Goal: Find specific page/section: Find specific page/section

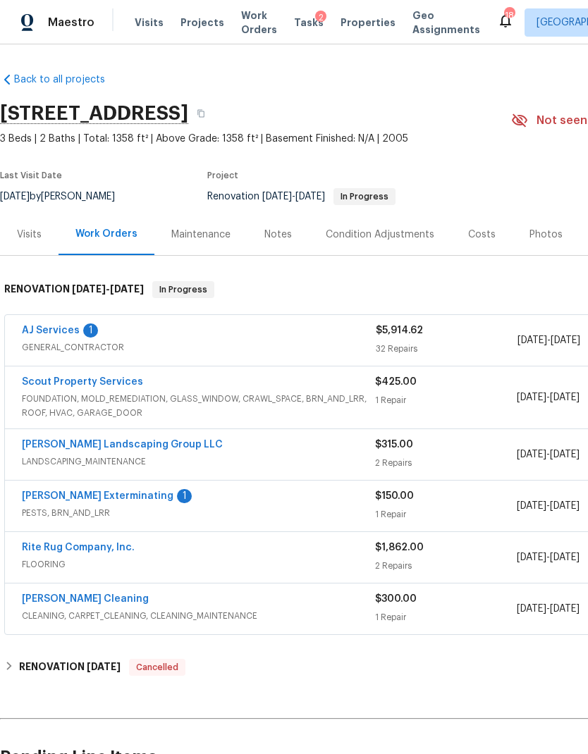
click at [47, 328] on link "AJ Services" at bounding box center [51, 331] width 58 height 10
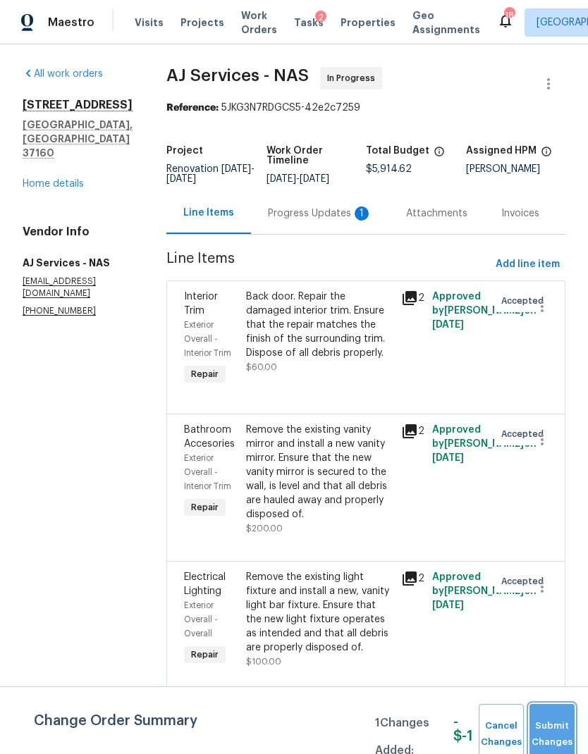
click at [560, 731] on span "Submit Changes" at bounding box center [551, 734] width 31 height 32
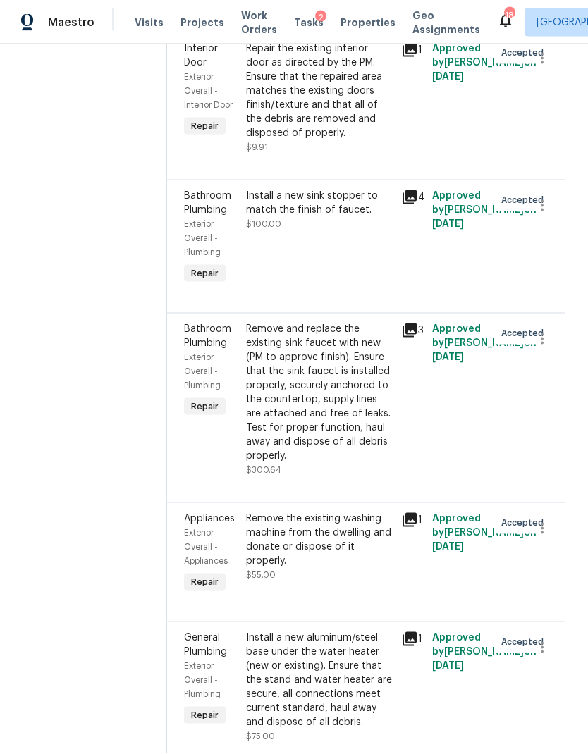
scroll to position [56, 0]
click at [354, 631] on div "Install a new aluminum/steel base under the water heater (new or existing). Ens…" at bounding box center [319, 680] width 147 height 99
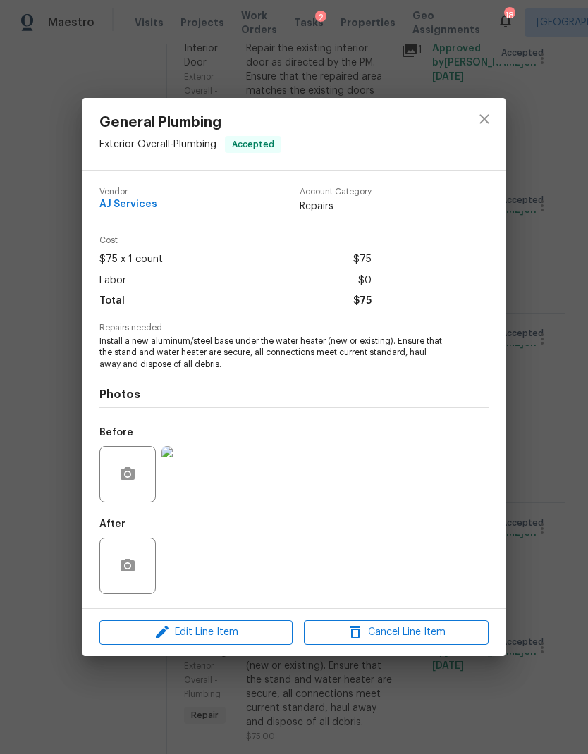
click at [198, 482] on img at bounding box center [189, 474] width 56 height 56
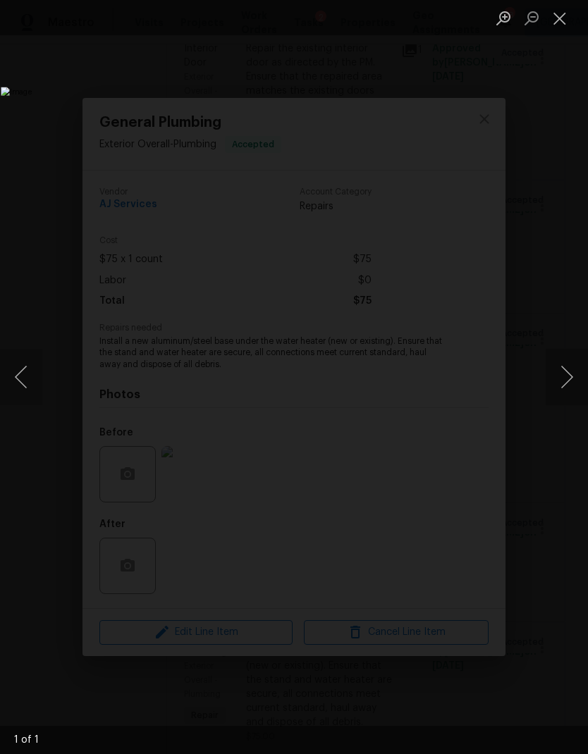
click at [563, 13] on button "Close lightbox" at bounding box center [559, 18] width 28 height 25
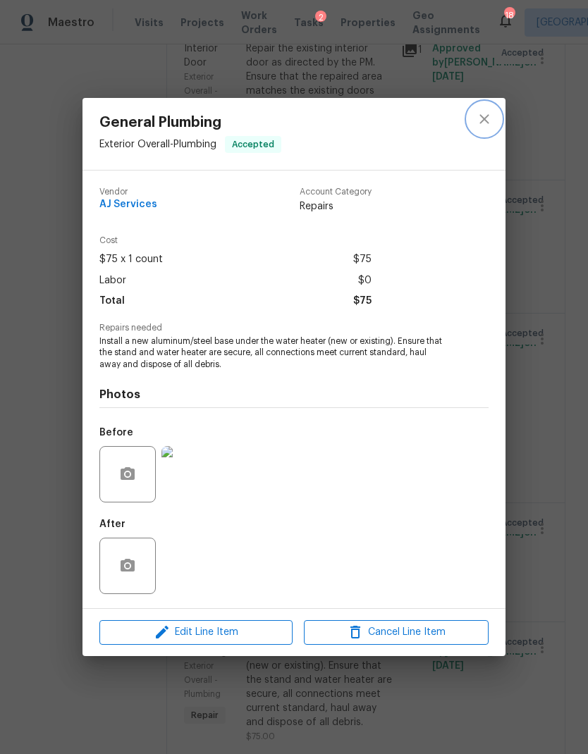
click at [488, 118] on icon "close" at bounding box center [484, 119] width 17 height 17
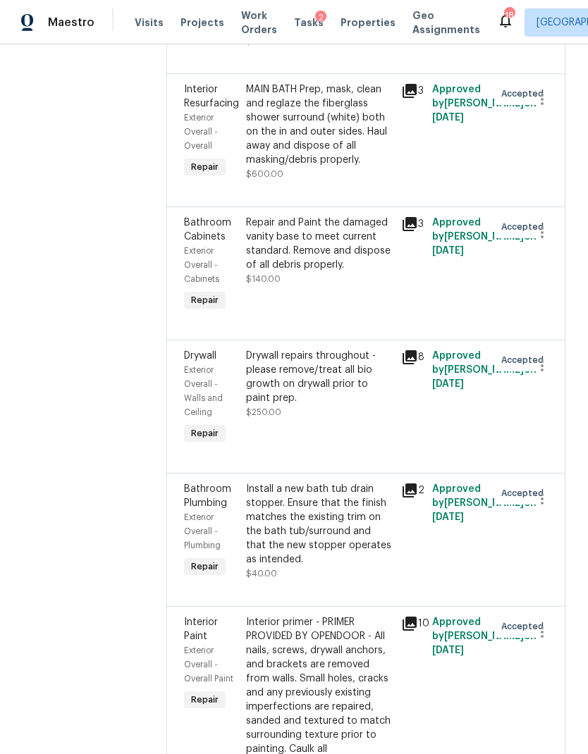
scroll to position [1682, 0]
click at [335, 234] on div "Repair and Paint the damaged vanity base to meet current standard. Remove and d…" at bounding box center [319, 264] width 155 height 107
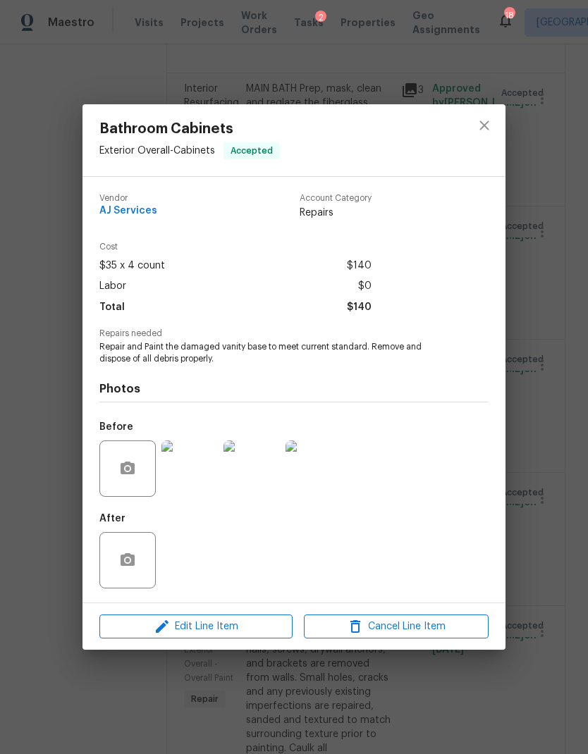
click at [556, 354] on div "Bathroom Cabinets Exterior Overall - Cabinets Accepted Vendor AJ Services Accou…" at bounding box center [294, 377] width 588 height 754
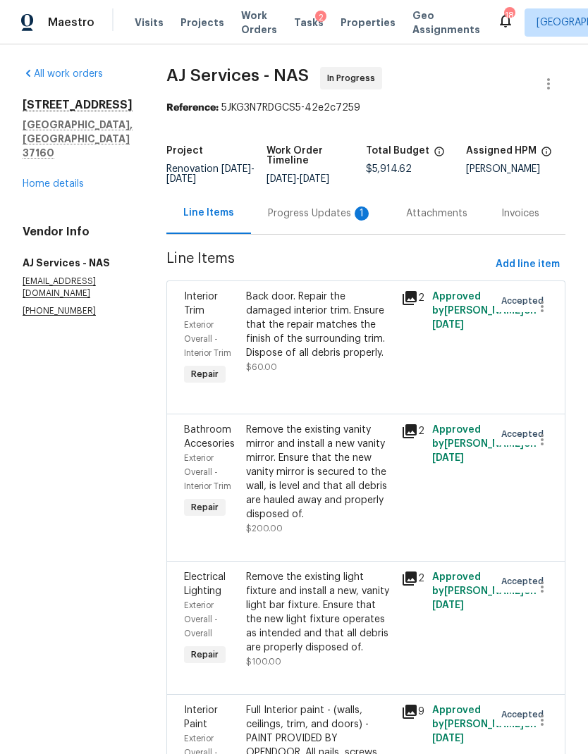
scroll to position [0, 0]
click at [54, 179] on link "Home details" at bounding box center [53, 184] width 61 height 10
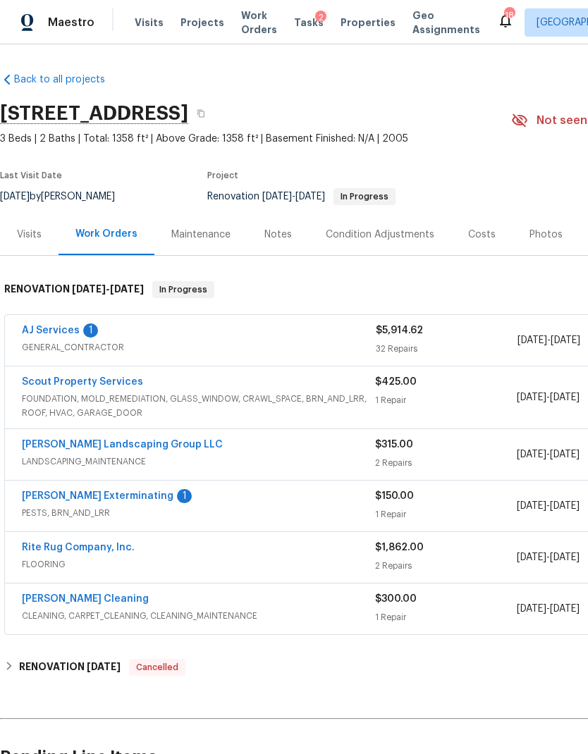
click at [92, 543] on link "Rite Rug Company, Inc." at bounding box center [78, 548] width 113 height 10
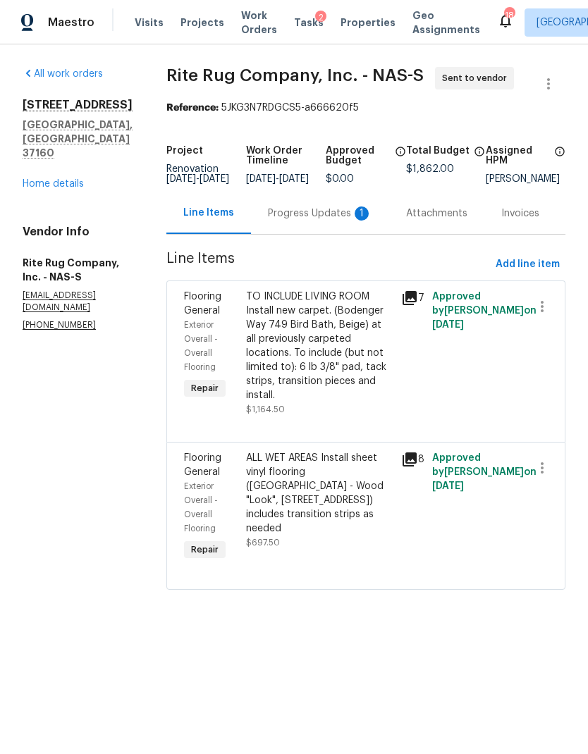
click at [63, 179] on link "Home details" at bounding box center [53, 184] width 61 height 10
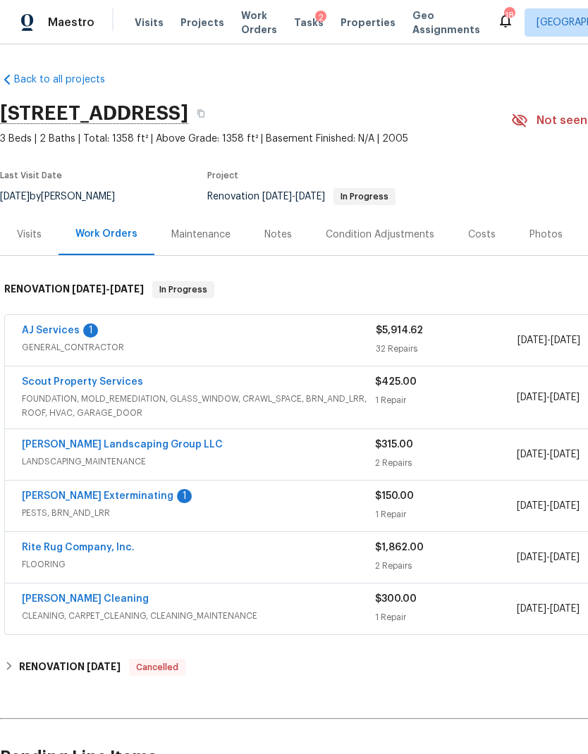
click at [58, 332] on link "AJ Services" at bounding box center [51, 331] width 58 height 10
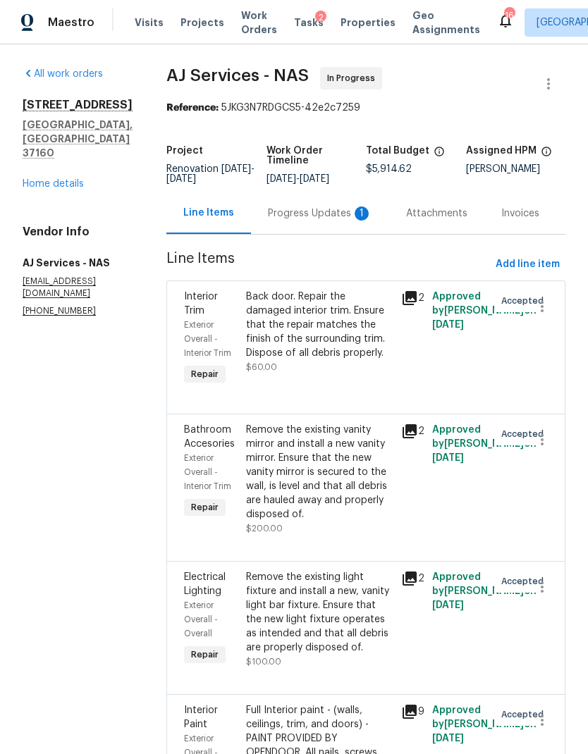
click at [56, 179] on link "Home details" at bounding box center [53, 184] width 61 height 10
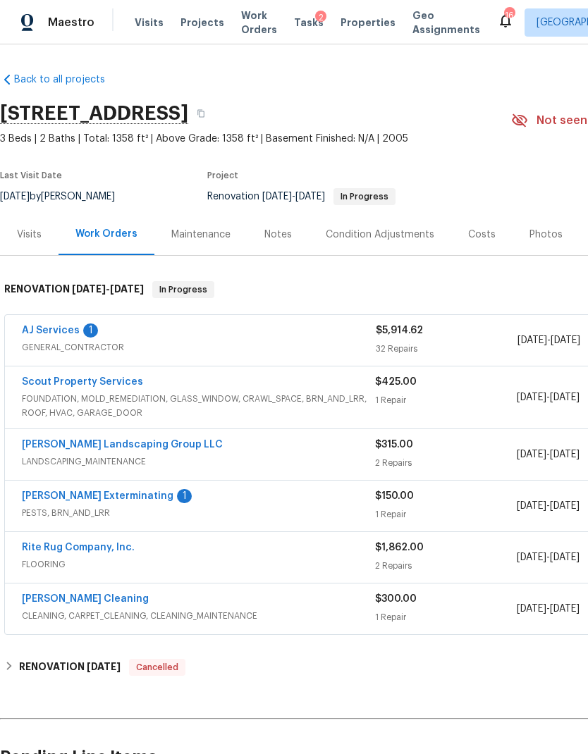
click at [286, 230] on div "Notes" at bounding box center [277, 235] width 27 height 14
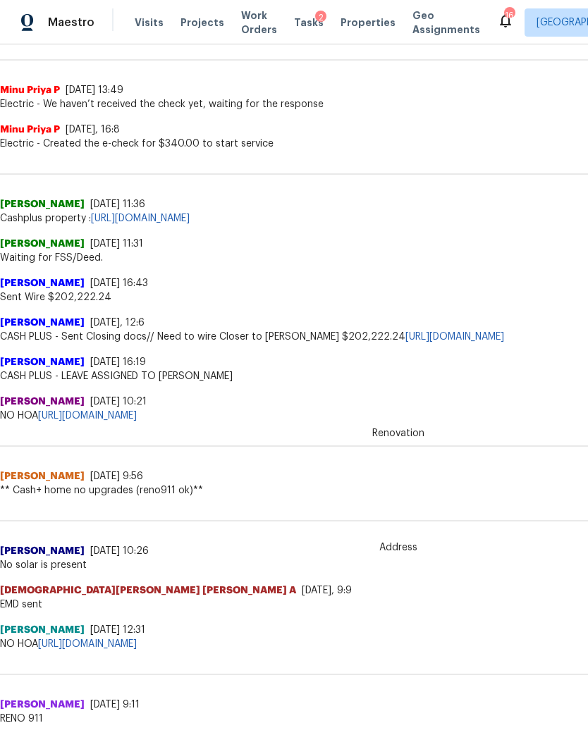
scroll to position [373, 0]
